Goal: Task Accomplishment & Management: Manage account settings

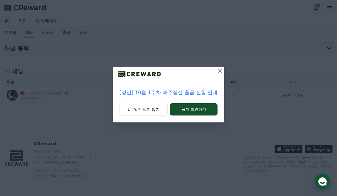
click at [221, 73] on icon at bounding box center [220, 71] width 4 height 4
click at [220, 73] on icon at bounding box center [219, 71] width 7 height 7
click at [220, 75] on button at bounding box center [219, 71] width 9 height 9
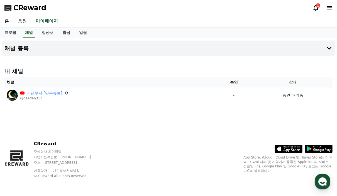
click at [64, 91] on icon at bounding box center [66, 93] width 4 height 4
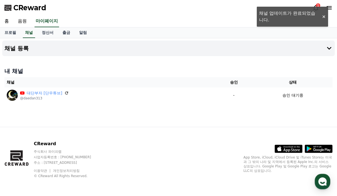
click at [228, 120] on div "채널 등록 내 채널 채널 승인 상태 대단부자 [단우튜브] @daedan313 - 승인 대기중" at bounding box center [168, 82] width 337 height 89
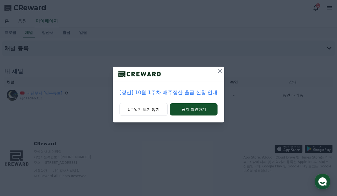
click at [218, 72] on icon at bounding box center [219, 71] width 7 height 7
